Goal: Information Seeking & Learning: Learn about a topic

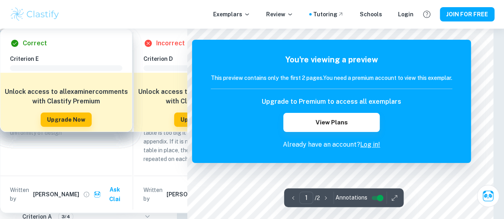
click at [294, 174] on div at bounding box center [340, 177] width 234 height 20
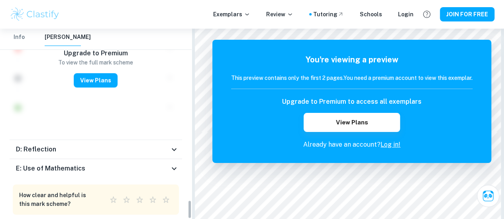
scroll to position [1740, 0]
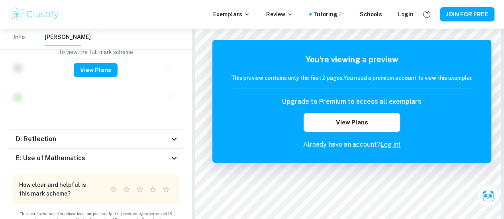
click at [97, 135] on div "D: Reflection" at bounding box center [92, 140] width 153 height 10
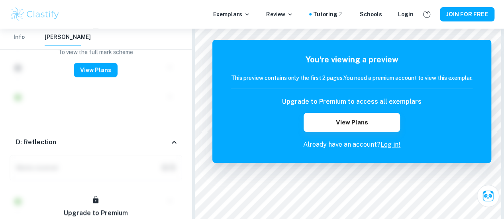
scroll to position [2059, 0]
